Goal: Information Seeking & Learning: Learn about a topic

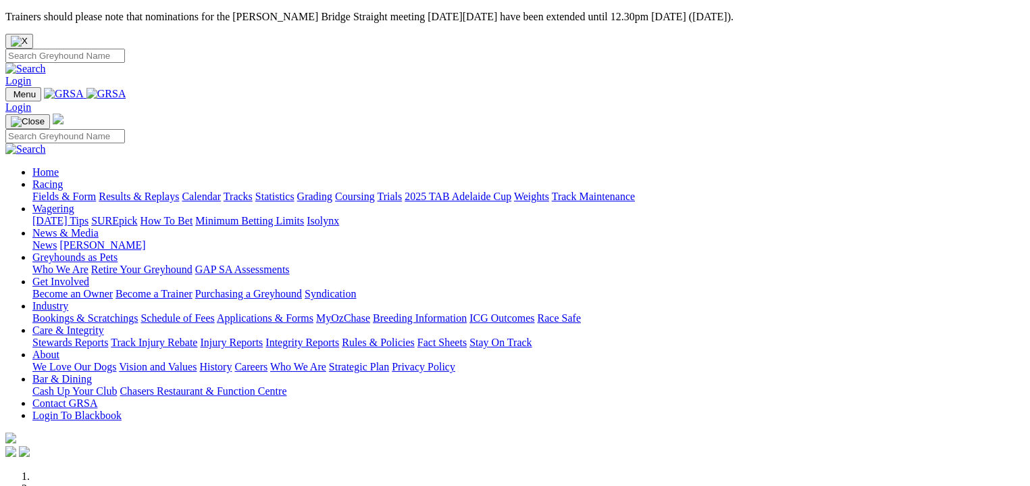
click at [89, 190] on link "Fields & Form" at bounding box center [63, 195] width 63 height 11
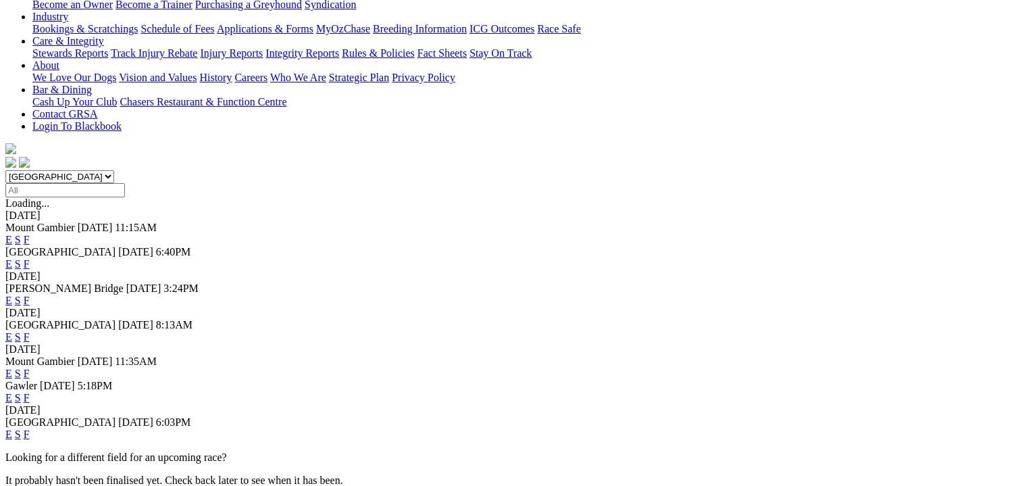
scroll to position [321, 0]
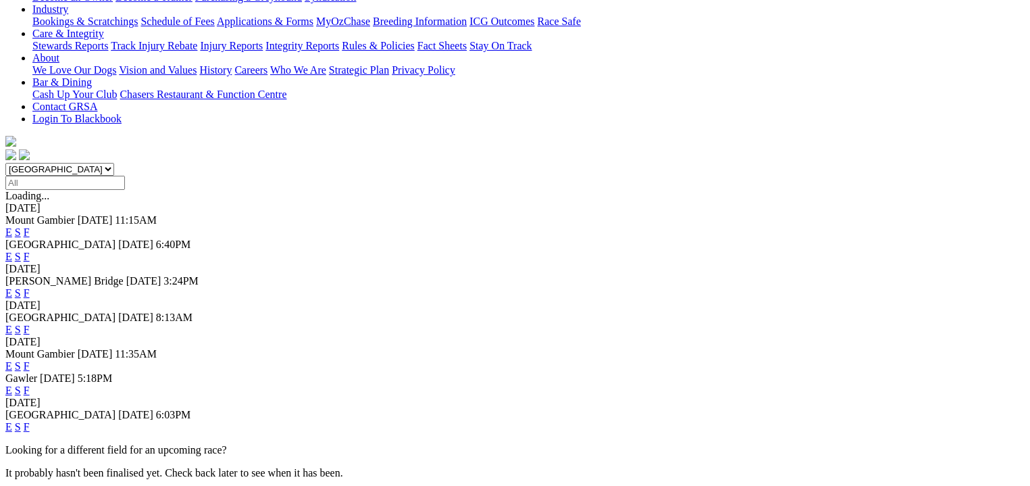
click at [30, 421] on link "F" at bounding box center [27, 426] width 6 height 11
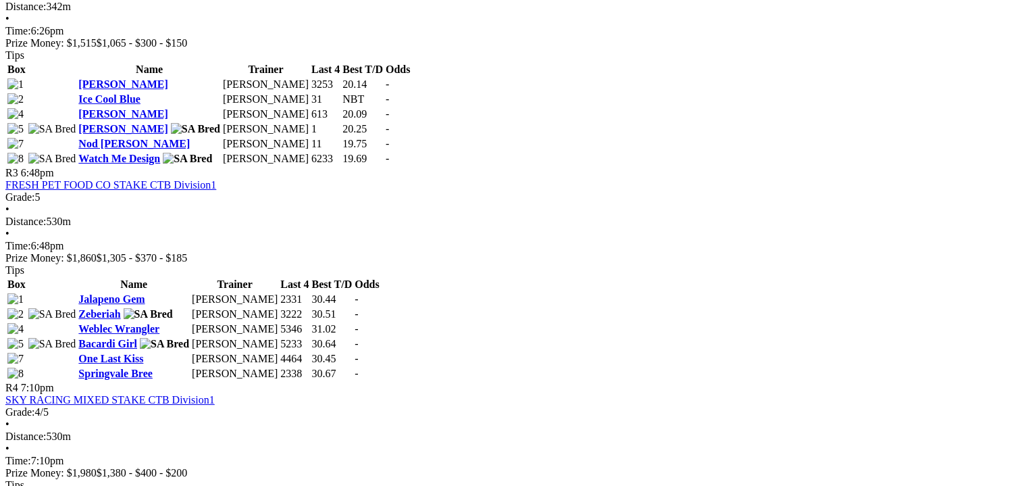
scroll to position [827, 0]
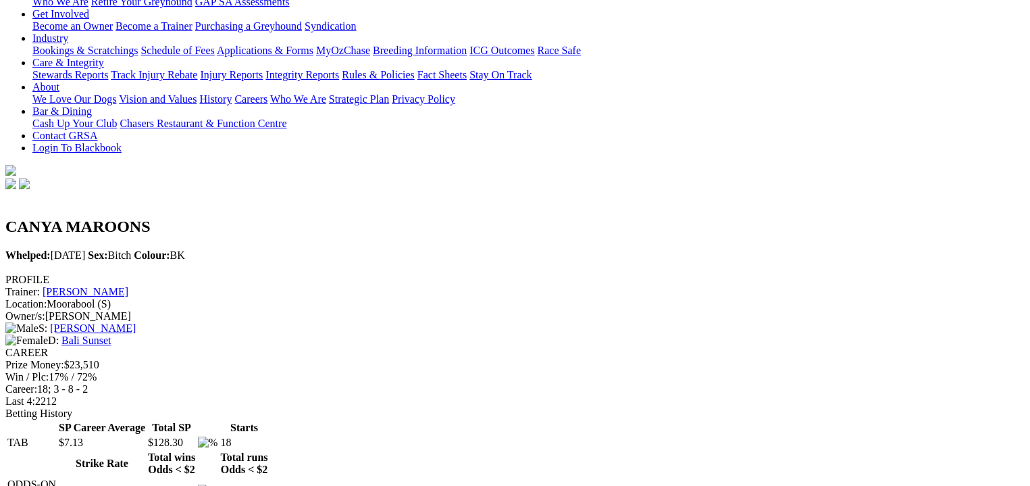
scroll to position [253, 0]
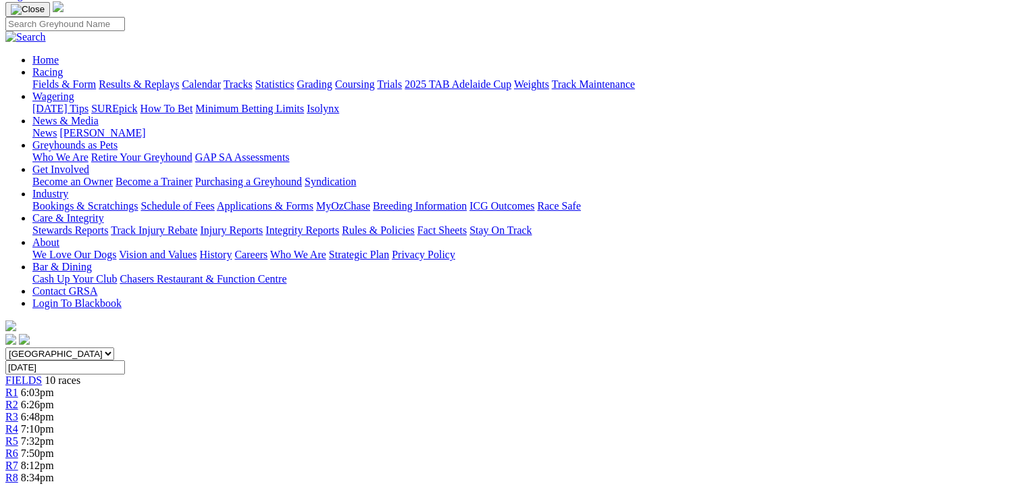
scroll to position [118, 0]
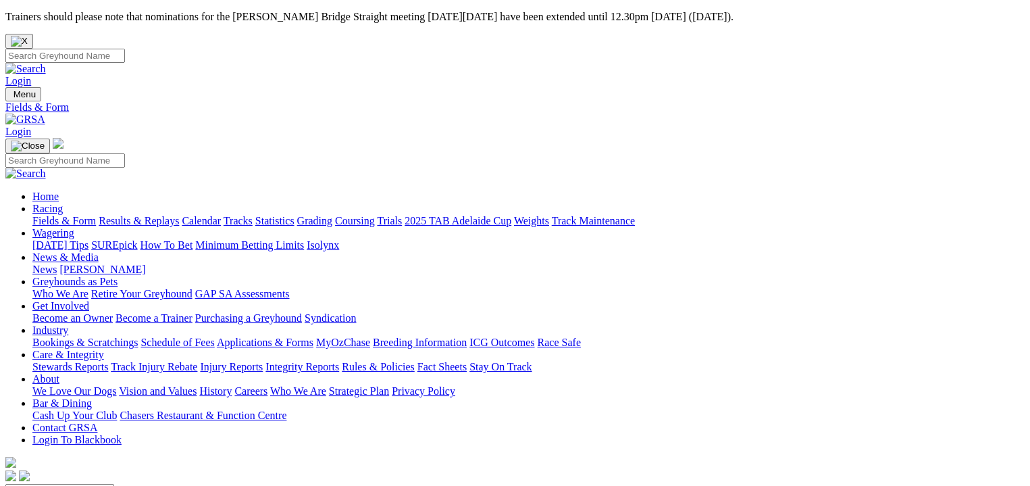
click at [62, 215] on link "Fields & Form" at bounding box center [63, 220] width 63 height 11
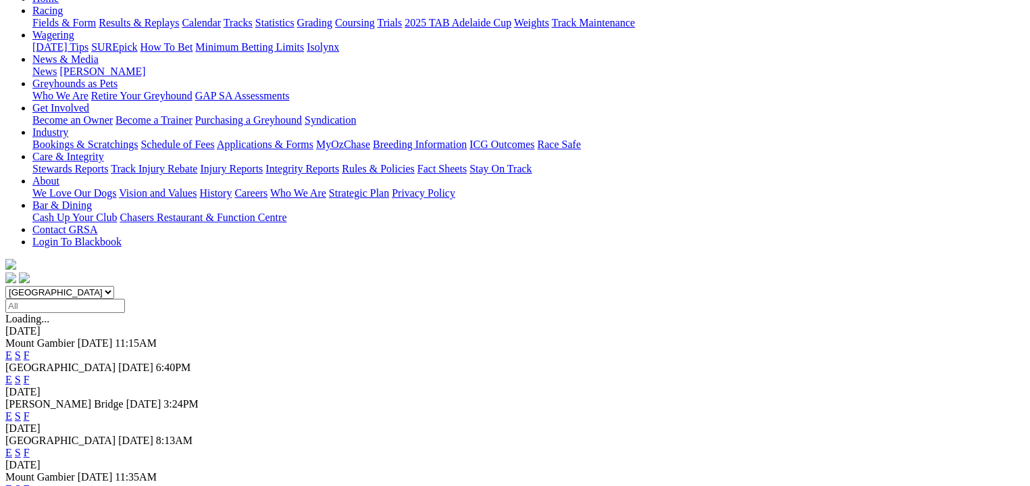
scroll to position [219, 0]
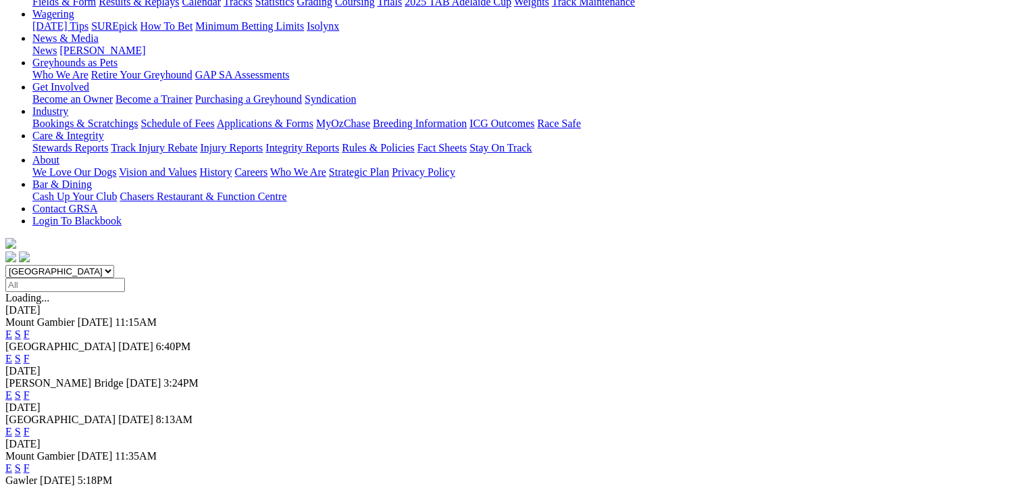
click at [30, 462] on link "F" at bounding box center [27, 467] width 6 height 11
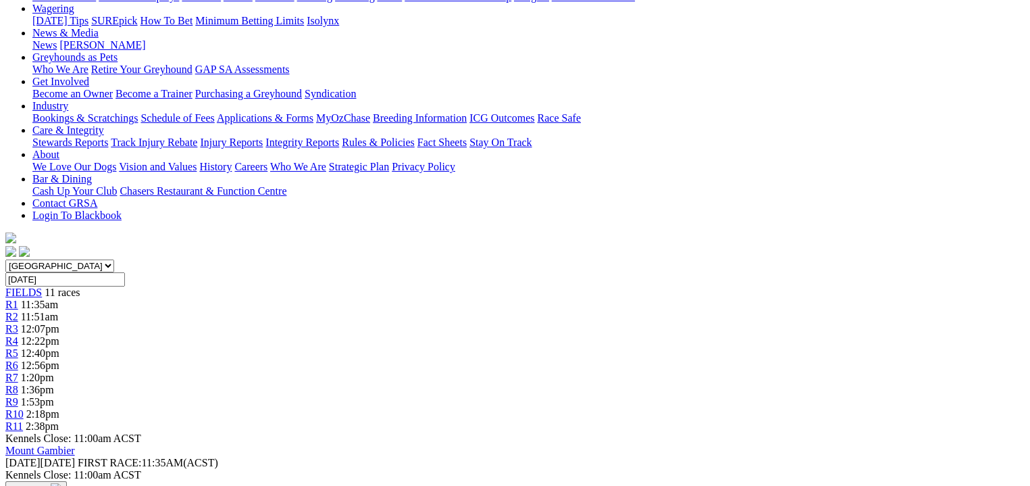
scroll to position [219, 0]
